Goal: Task Accomplishment & Management: Complete application form

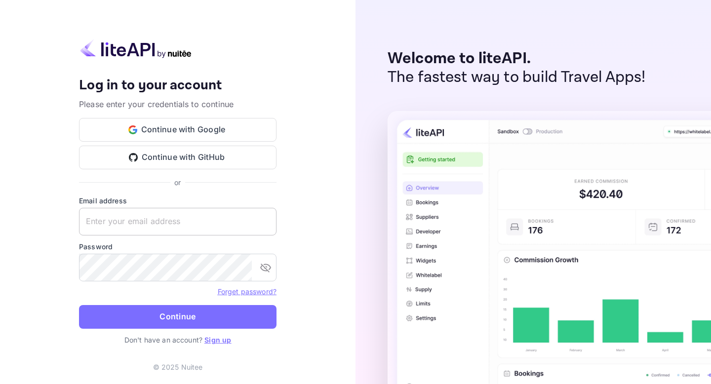
click at [198, 218] on input "text" at bounding box center [177, 222] width 197 height 28
click at [215, 342] on link "Sign up" at bounding box center [217, 340] width 27 height 8
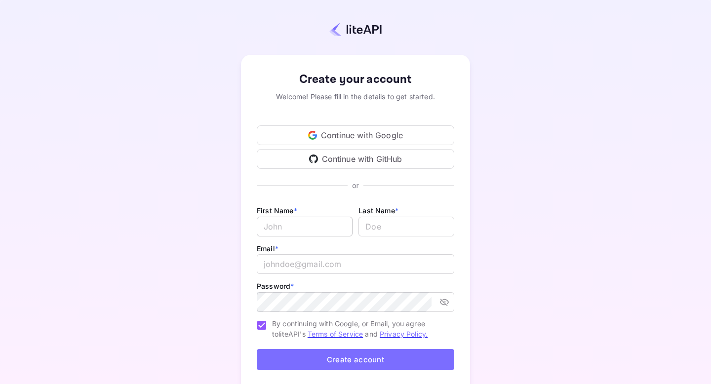
click at [282, 231] on input "Email *" at bounding box center [305, 227] width 96 height 20
type input "[PERSON_NAME]"
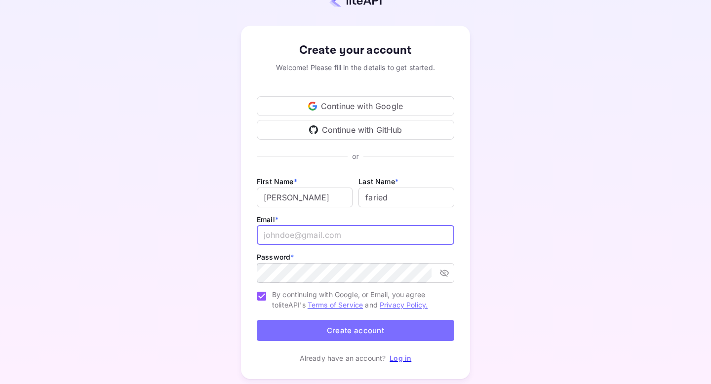
scroll to position [34, 0]
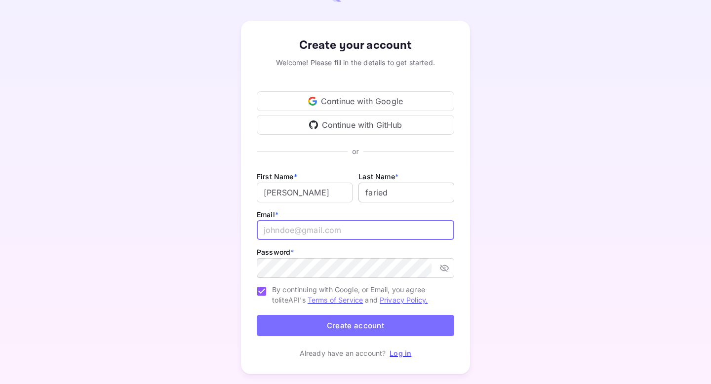
click at [402, 195] on input "lastName" at bounding box center [406, 193] width 96 height 20
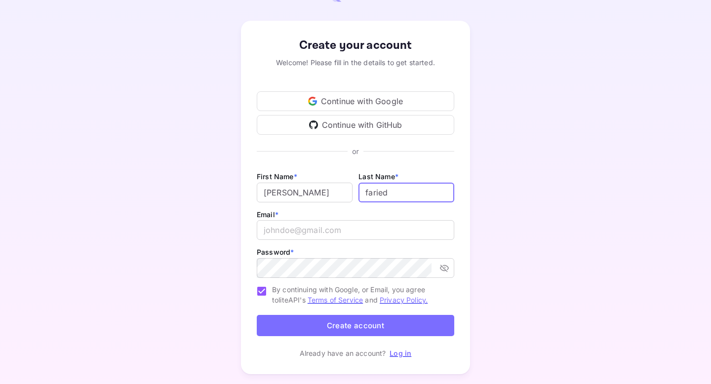
click at [402, 195] on input "lastName" at bounding box center [406, 193] width 96 height 20
type input "faried"
click at [387, 229] on input "email" at bounding box center [355, 230] width 197 height 20
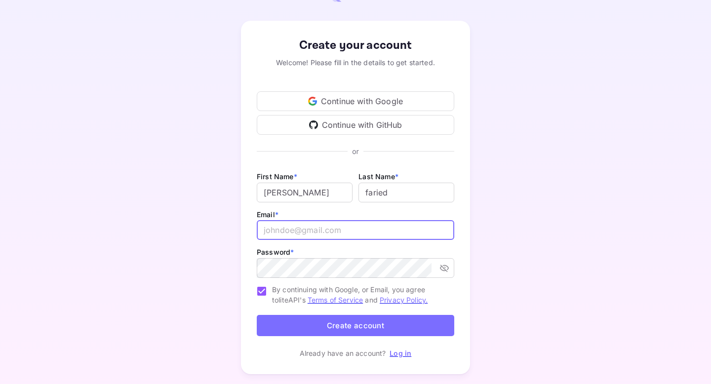
paste input "[EMAIL_ADDRESS][DOMAIN_NAME]"
type input "[EMAIL_ADDRESS][DOMAIN_NAME]"
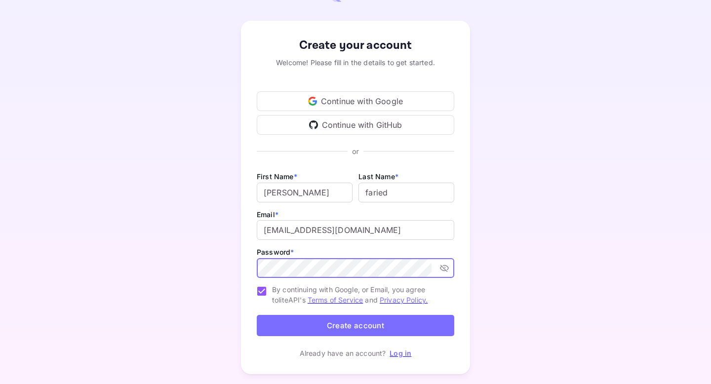
click at [358, 335] on button "Create account" at bounding box center [355, 325] width 197 height 21
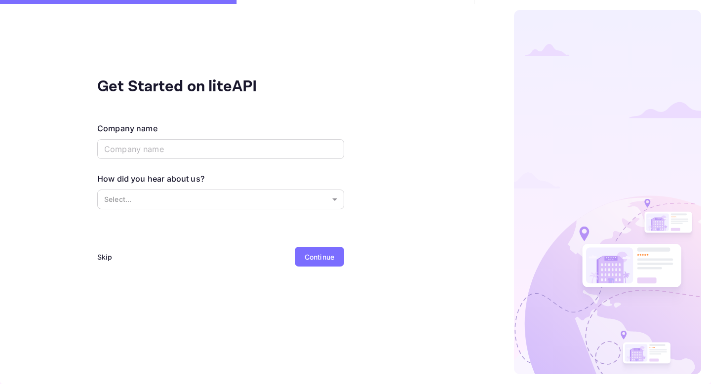
scroll to position [0, 0]
click at [200, 148] on input "text" at bounding box center [220, 149] width 247 height 20
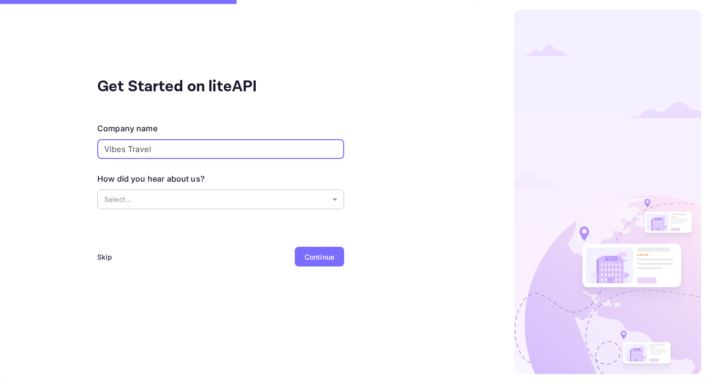
type input "Vibes Travel"
click at [182, 200] on body "Get Started on liteAPI Company name Vibes Travel ​ How did you hear about us? S…" at bounding box center [355, 192] width 711 height 384
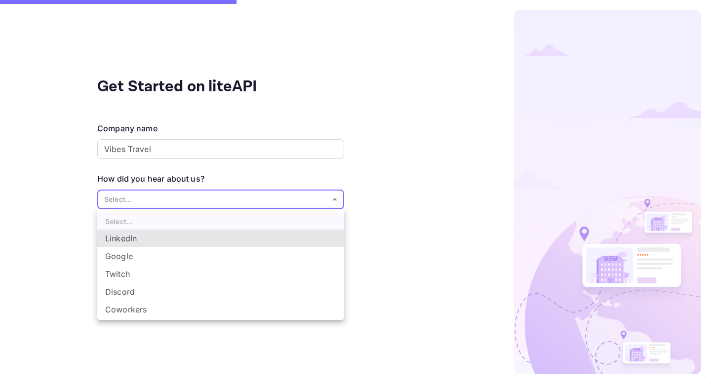
click at [158, 252] on li "Google" at bounding box center [220, 256] width 247 height 18
type input "Google"
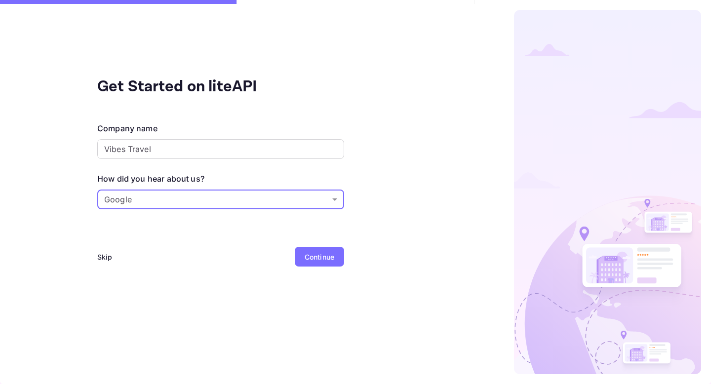
click at [320, 262] on div "Continue" at bounding box center [319, 257] width 49 height 20
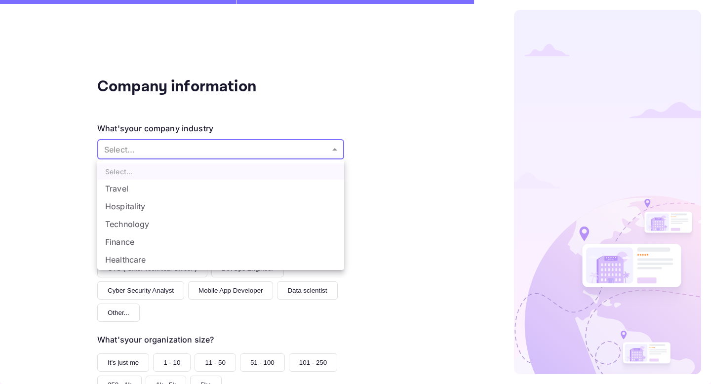
click at [210, 153] on body "Company information What's your company industry Select... ​ What best describe…" at bounding box center [355, 192] width 711 height 384
click at [171, 194] on li "Travel" at bounding box center [220, 189] width 247 height 18
type input "Travel"
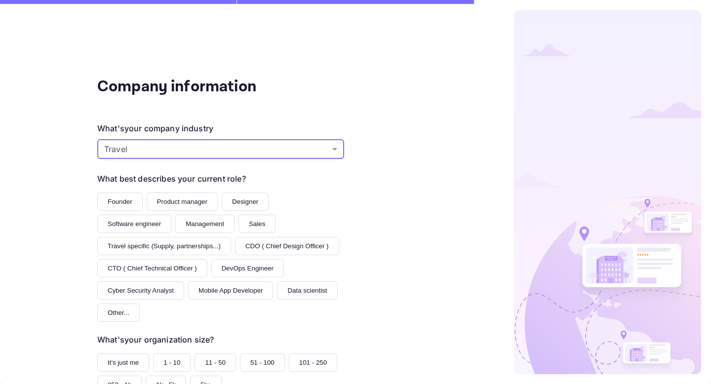
scroll to position [95, 0]
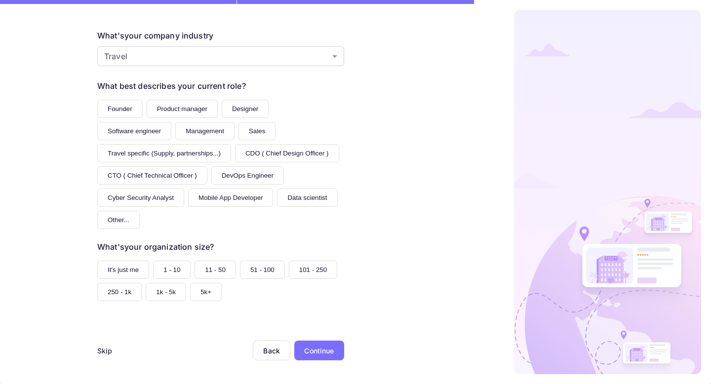
click at [318, 349] on div "Continue" at bounding box center [319, 350] width 30 height 10
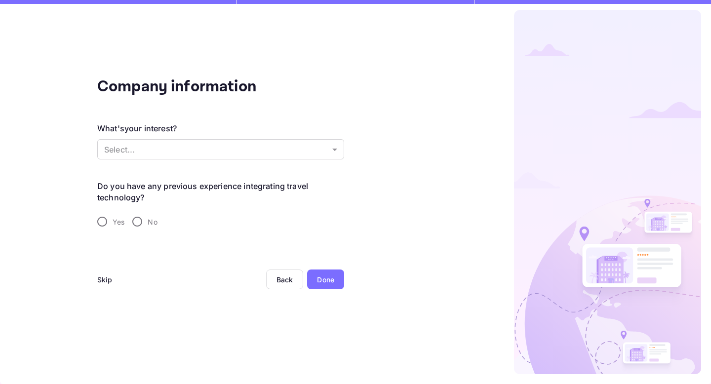
click at [335, 273] on div "Done" at bounding box center [325, 279] width 37 height 20
